Goal: Task Accomplishment & Management: Use online tool/utility

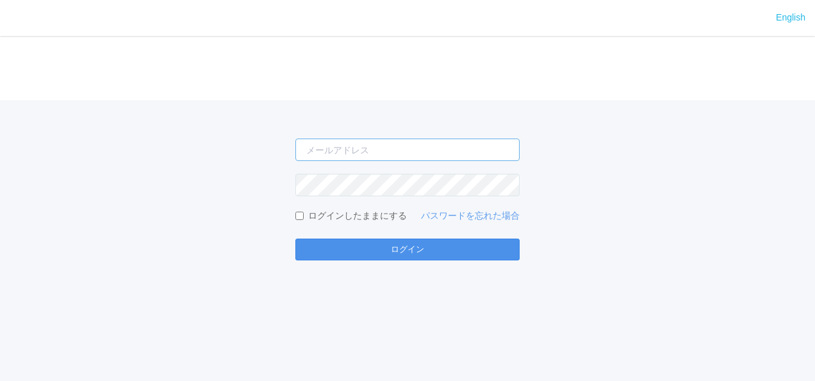
type input "[PERSON_NAME][EMAIL_ADDRESS][DOMAIN_NAME]"
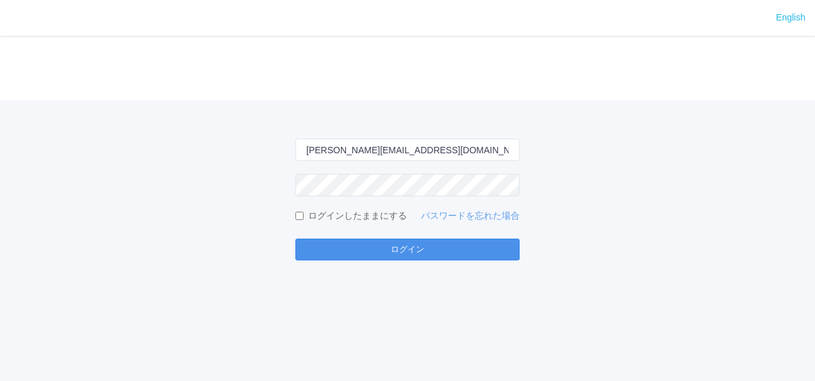
click at [423, 251] on button "ログイン" at bounding box center [407, 249] width 224 height 22
click at [396, 249] on button "ログイン" at bounding box center [407, 249] width 224 height 22
click at [340, 243] on button "ログイン" at bounding box center [407, 249] width 224 height 22
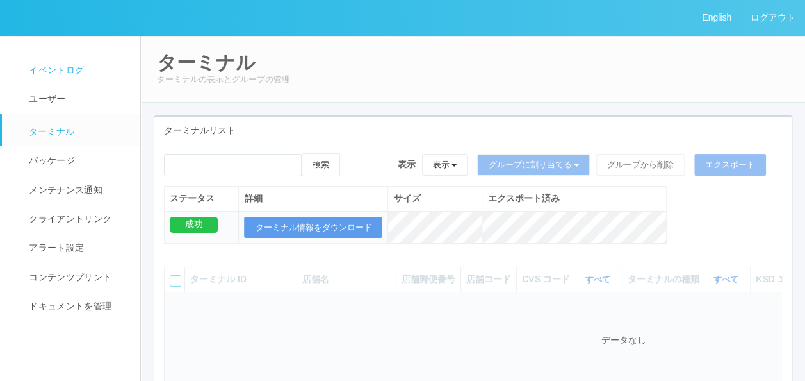
click at [76, 71] on span "イベントログ" at bounding box center [55, 70] width 58 height 10
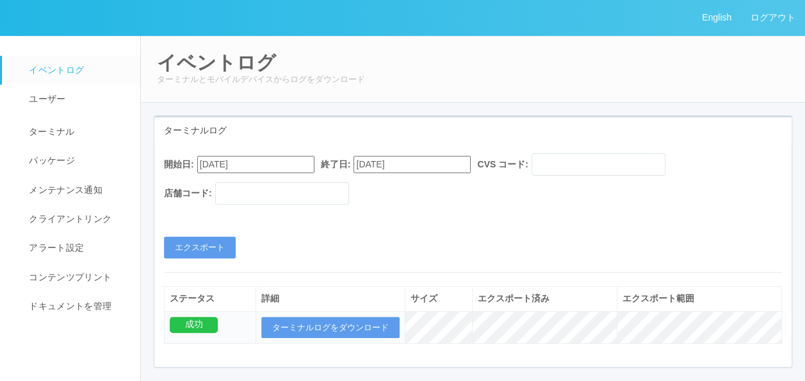
click at [265, 164] on input "[DATE]" at bounding box center [255, 164] width 117 height 17
click at [218, 184] on button "button" at bounding box center [213, 182] width 10 height 4
type input "[DATE]"
click at [202, 246] on button "エクスポート" at bounding box center [200, 247] width 72 height 22
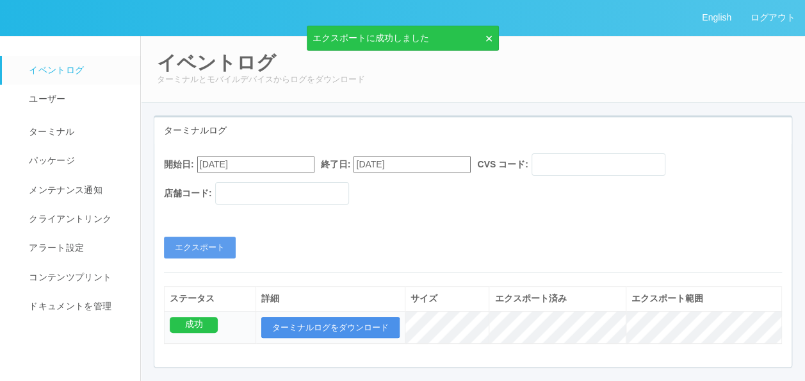
click at [322, 327] on button "ターミナルログをダウンロード" at bounding box center [330, 327] width 138 height 22
